Goal: Navigation & Orientation: Find specific page/section

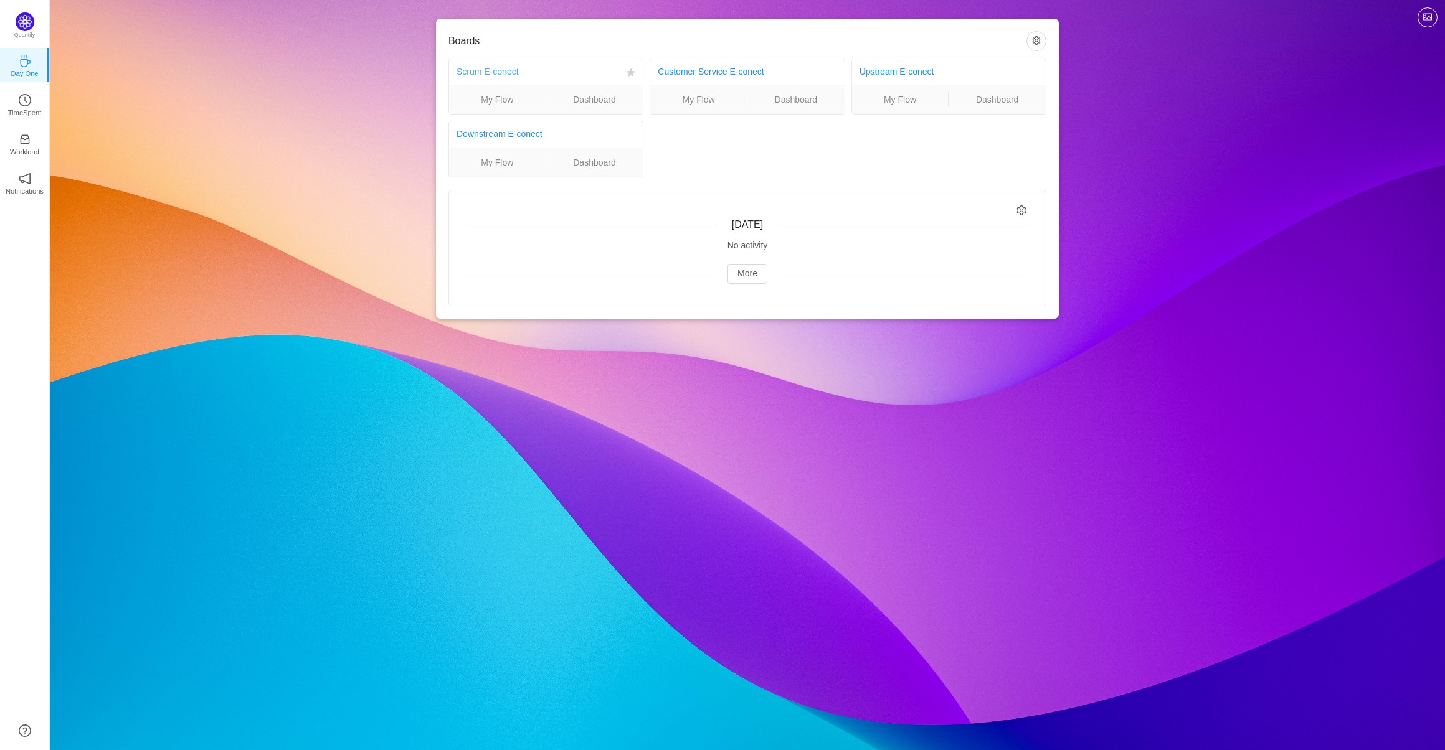
click at [518, 71] on link "Scrum E-conect" at bounding box center [487, 72] width 62 height 10
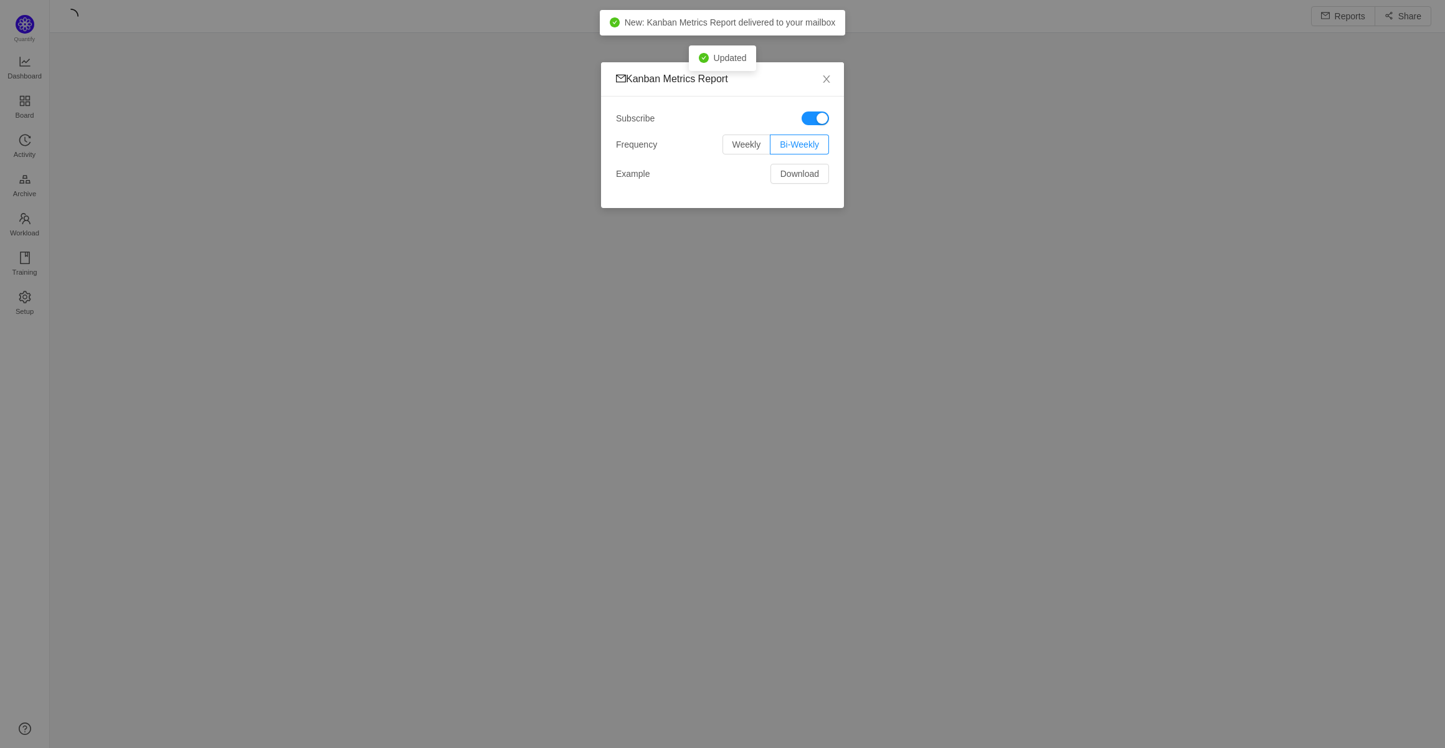
scroll to position [748, 1395]
click at [296, 149] on div "Kanban Metrics Report Subscribe Frequency Weekly Bi-Weekly Example Download" at bounding box center [722, 374] width 1445 height 748
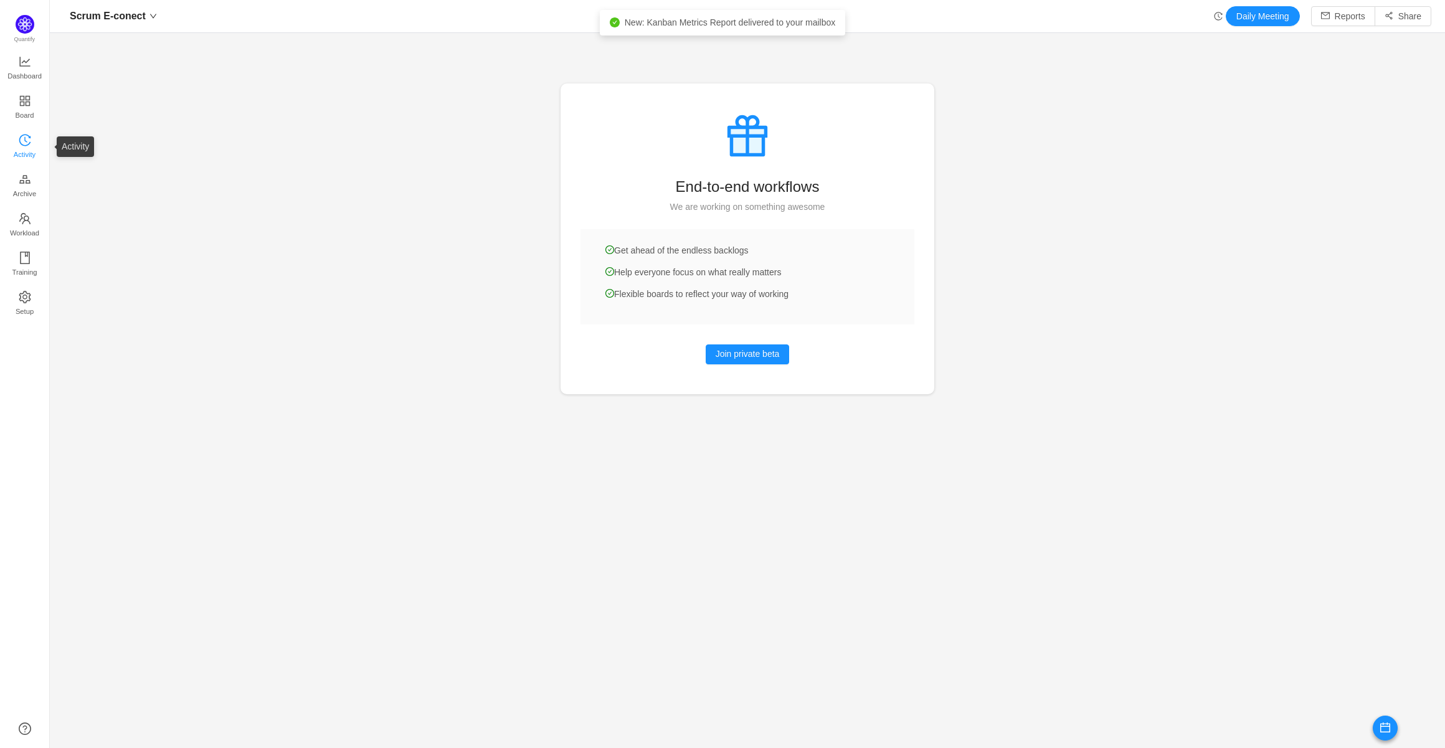
click at [21, 146] on span "Activity" at bounding box center [25, 154] width 22 height 25
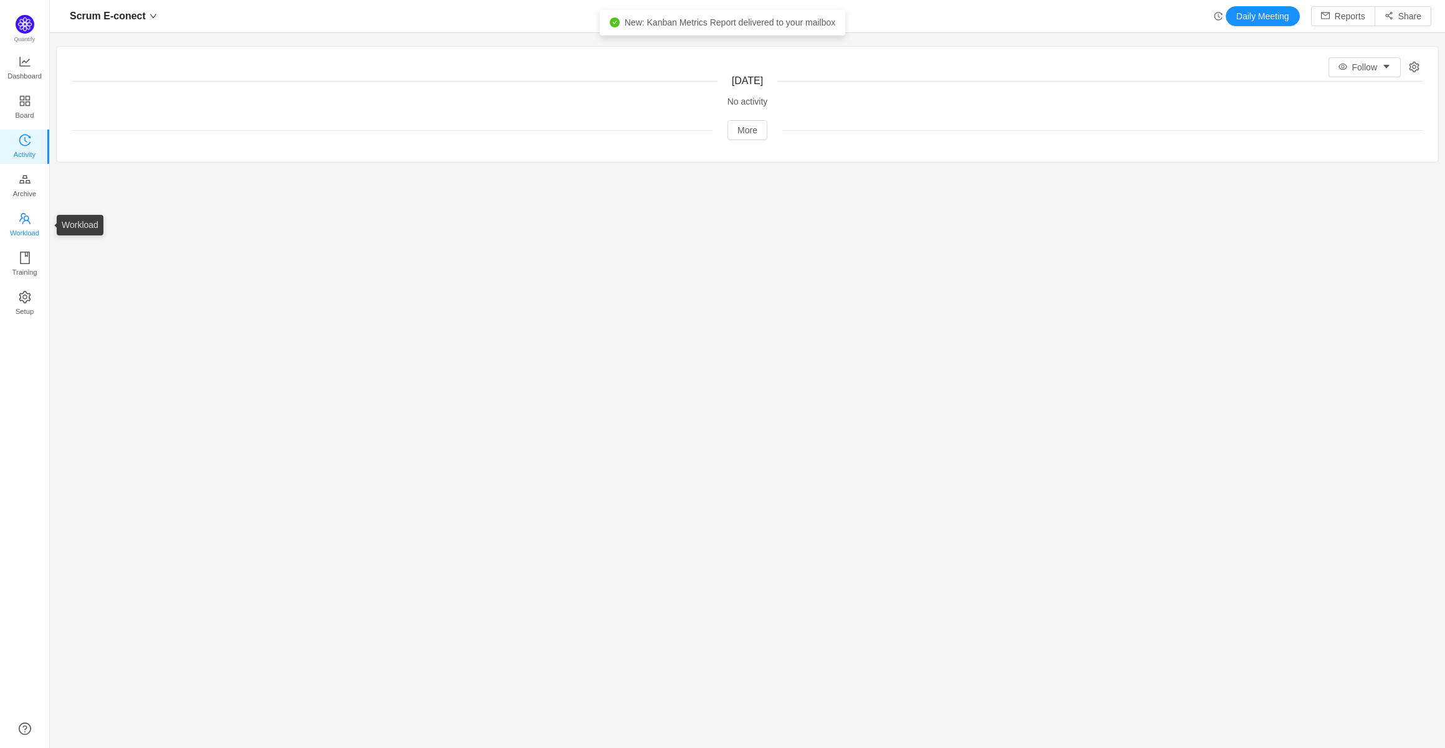
click at [16, 237] on span "Workload" at bounding box center [24, 232] width 29 height 25
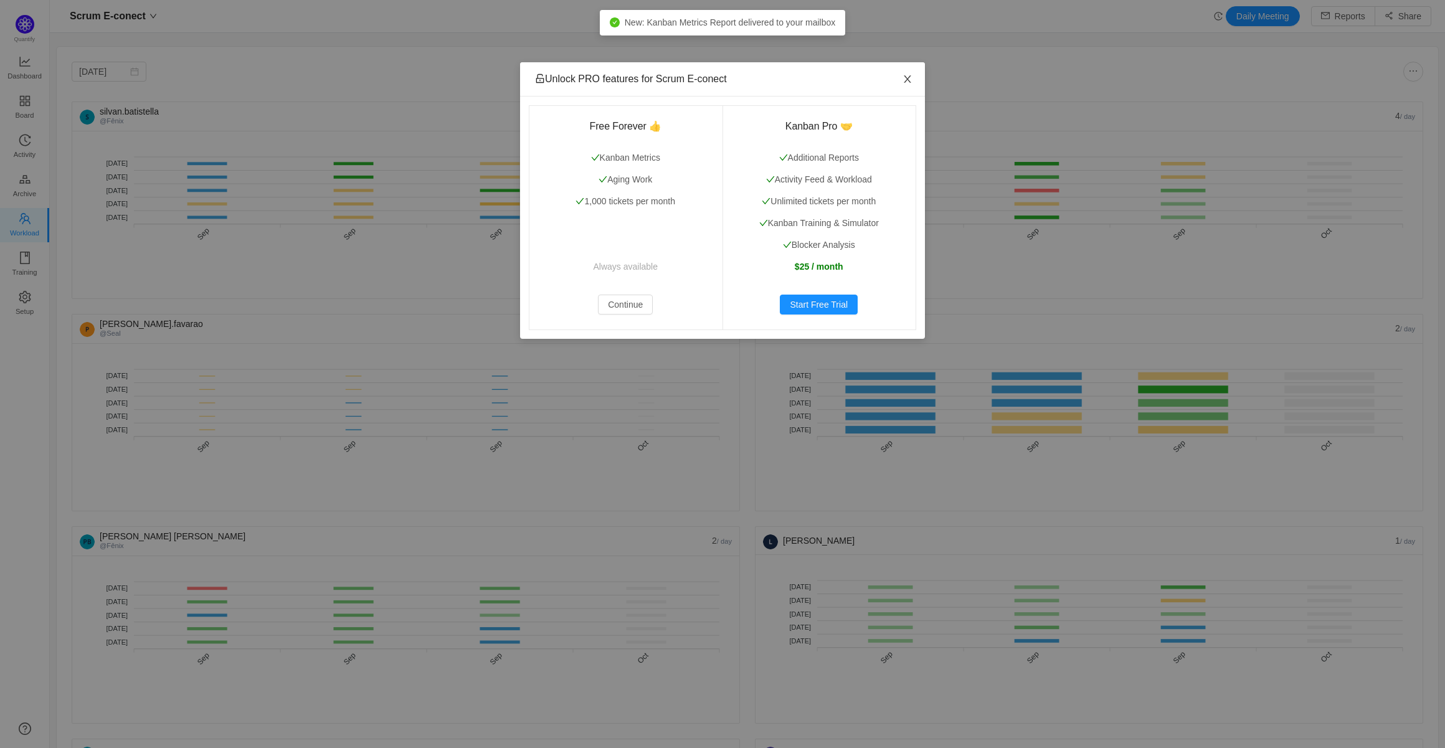
click at [908, 78] on icon "icon: close" at bounding box center [907, 79] width 10 height 10
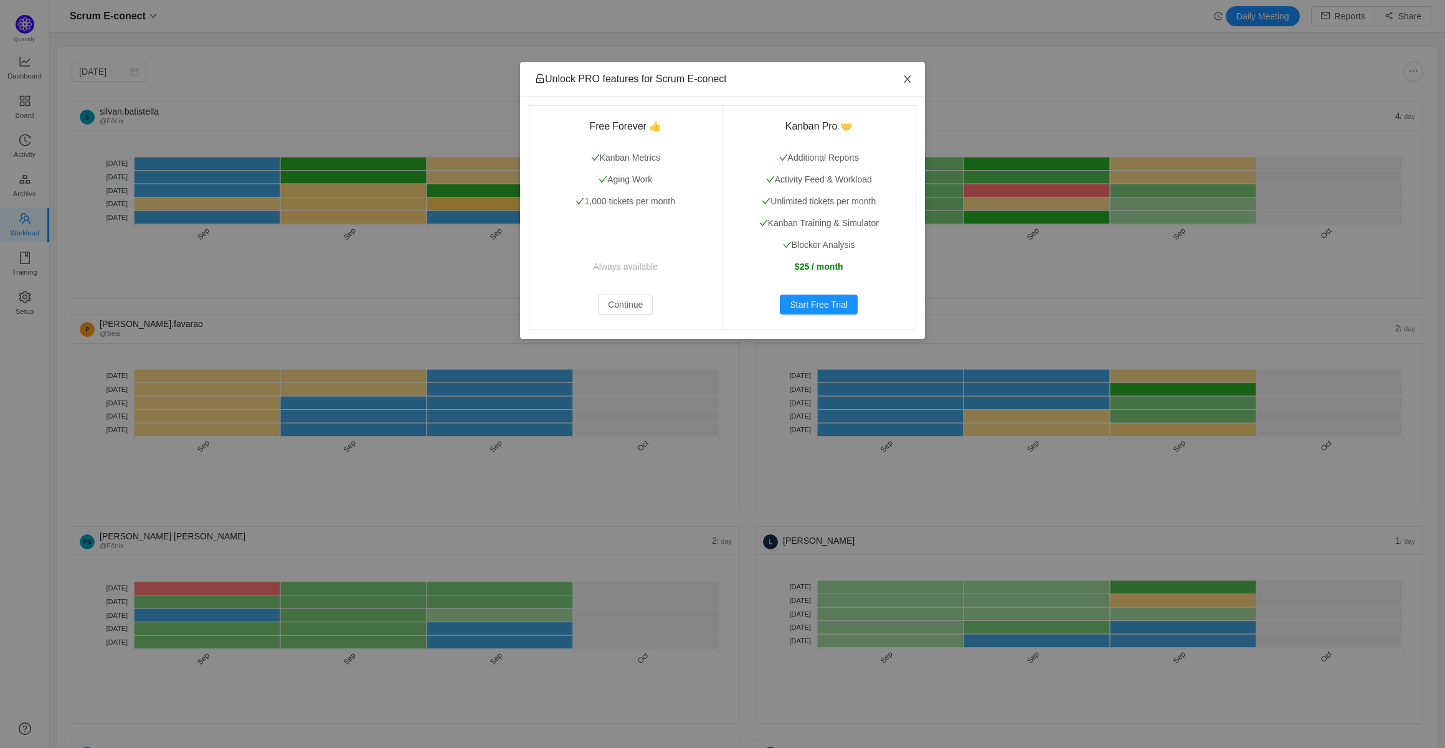
click at [910, 80] on icon "icon: close" at bounding box center [907, 79] width 10 height 10
click at [613, 299] on button "Continue" at bounding box center [625, 305] width 55 height 20
click at [632, 299] on button "Continue" at bounding box center [625, 305] width 55 height 20
